Goal: Browse casually

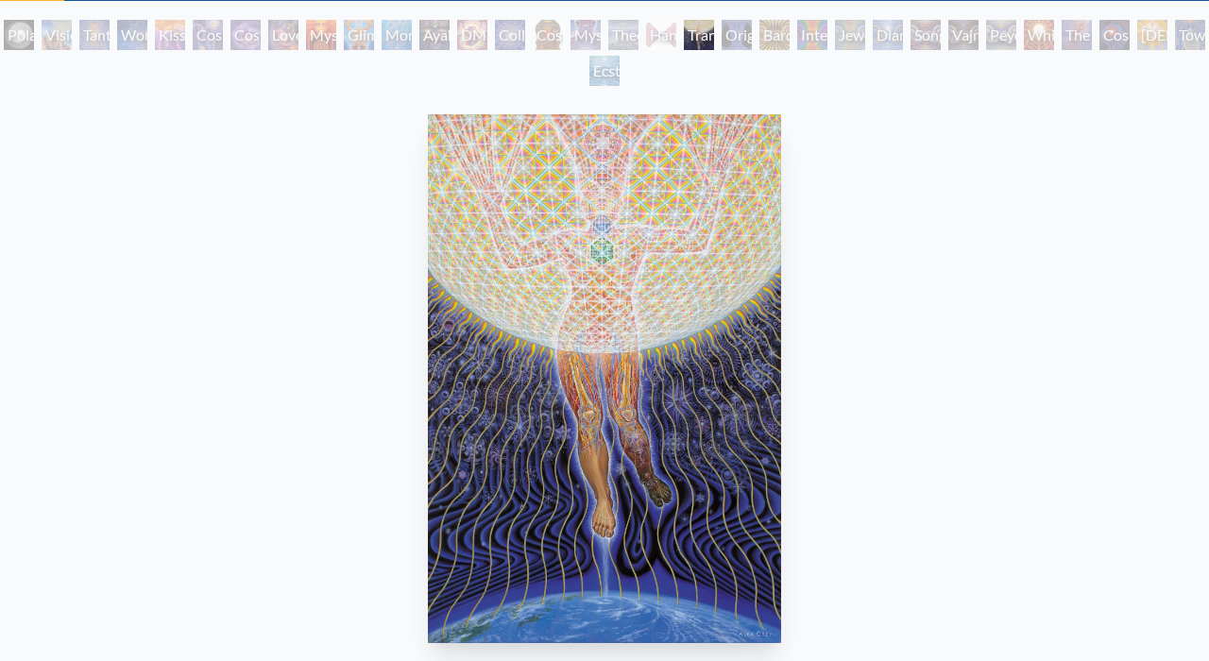
scroll to position [105, 0]
